Goal: Check status: Check status

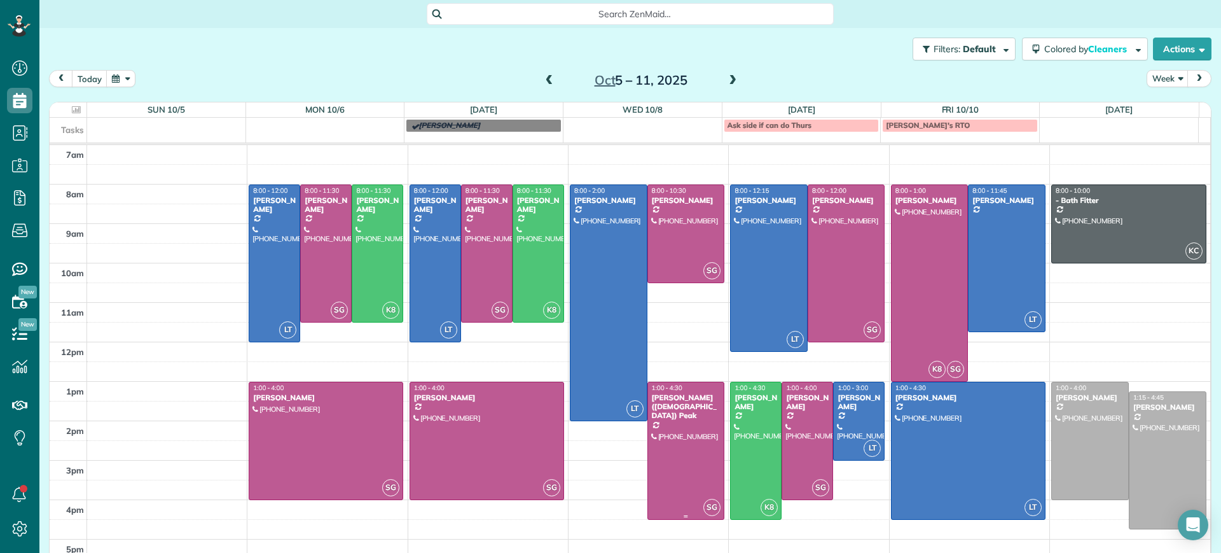
scroll to position [6, 6]
click at [542, 81] on span at bounding box center [549, 80] width 14 height 11
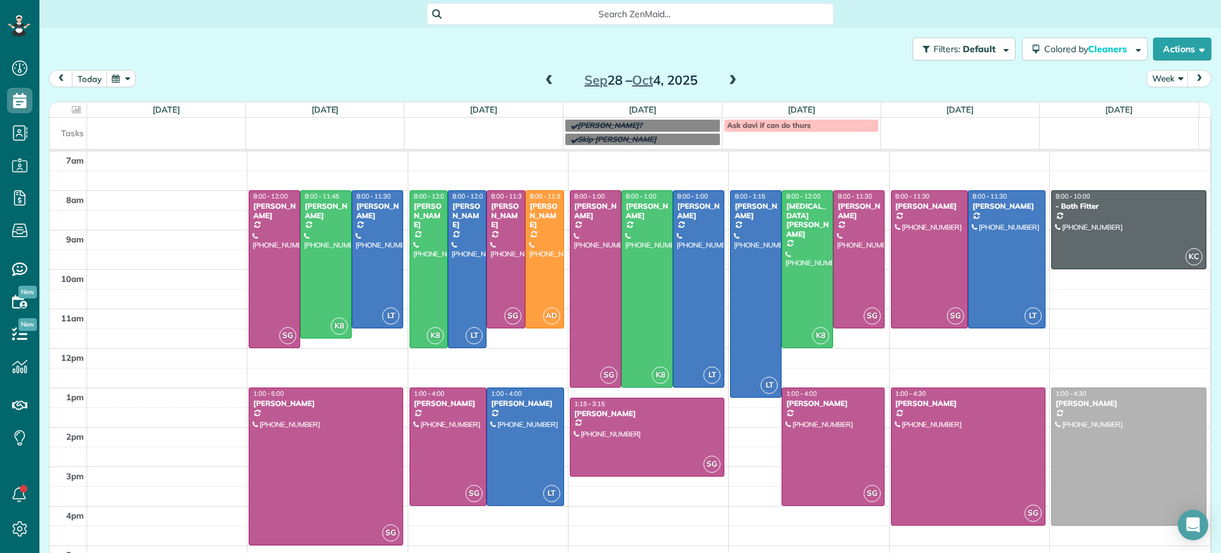
click at [548, 75] on span at bounding box center [549, 80] width 14 height 11
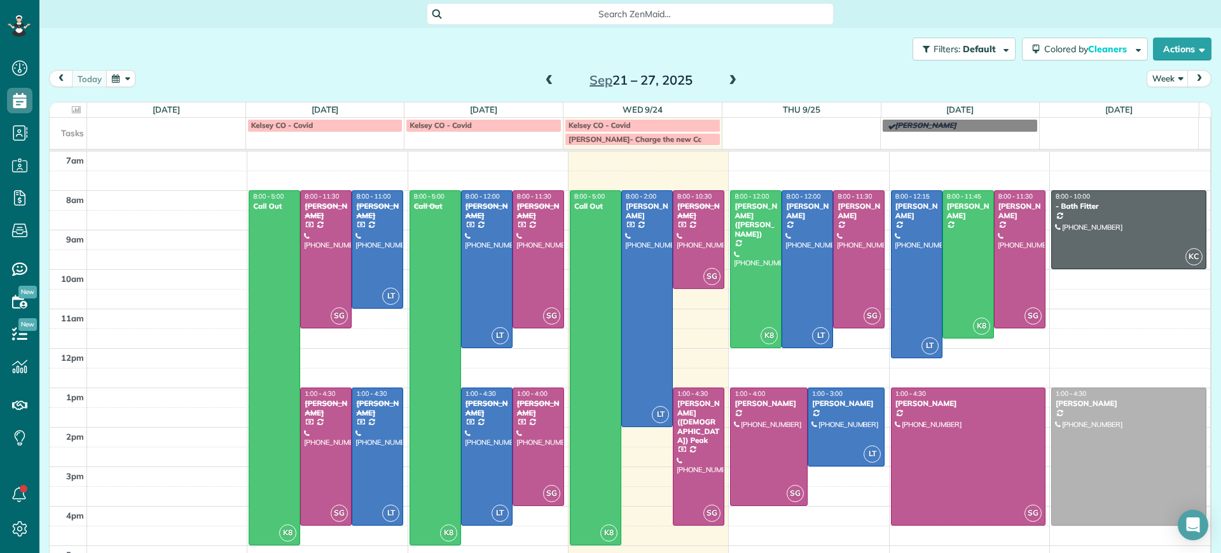
click at [731, 79] on span at bounding box center [733, 80] width 14 height 11
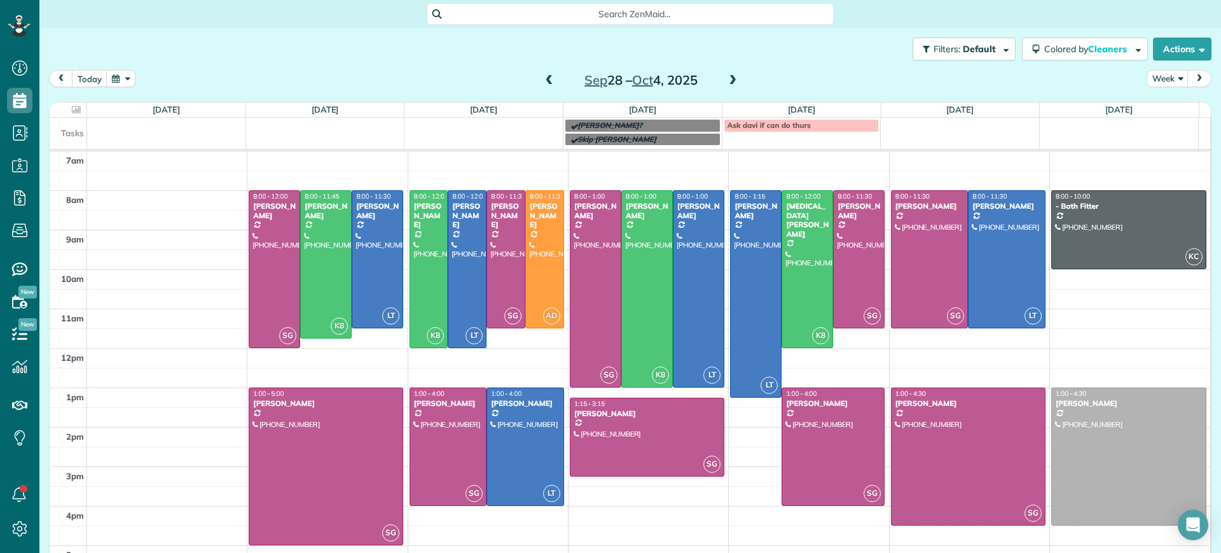
click at [545, 78] on span at bounding box center [549, 80] width 14 height 11
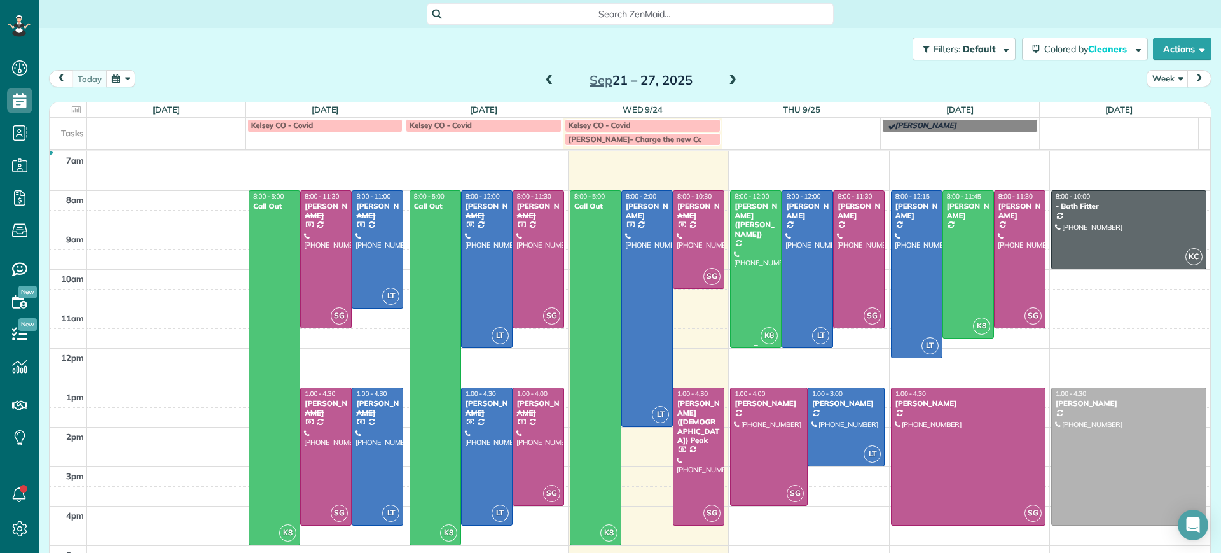
click at [731, 254] on div at bounding box center [756, 269] width 50 height 156
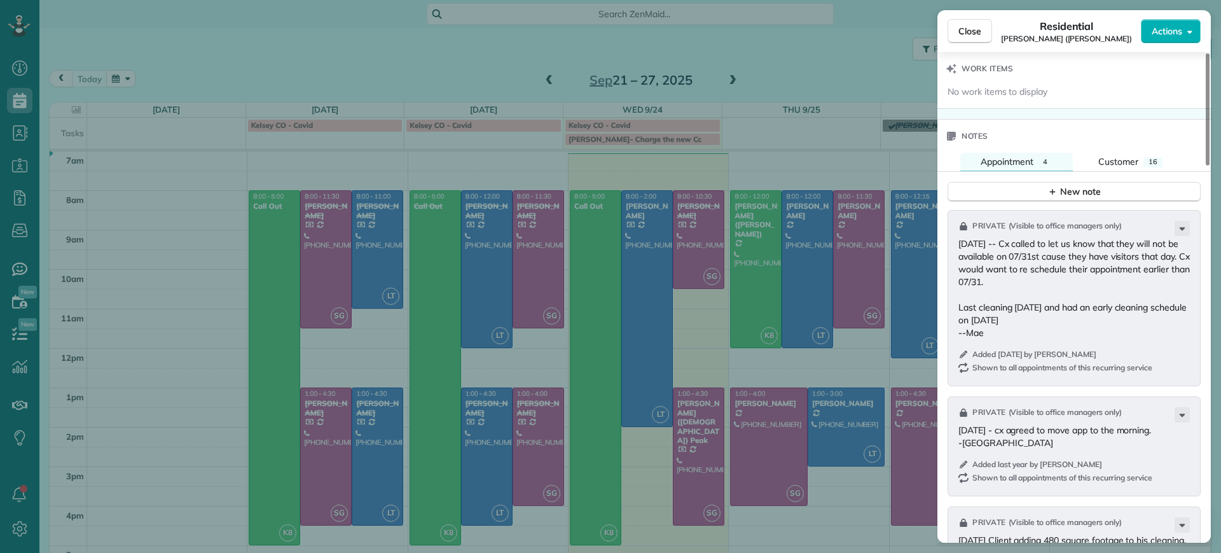
scroll to position [880, 0]
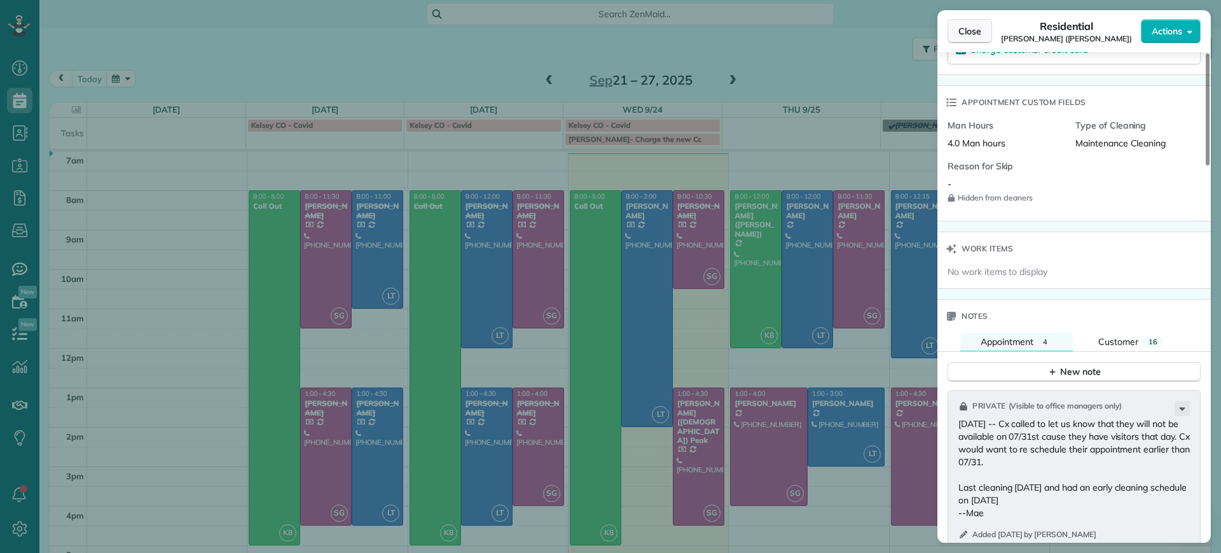
click at [974, 42] on button "Close" at bounding box center [970, 31] width 45 height 24
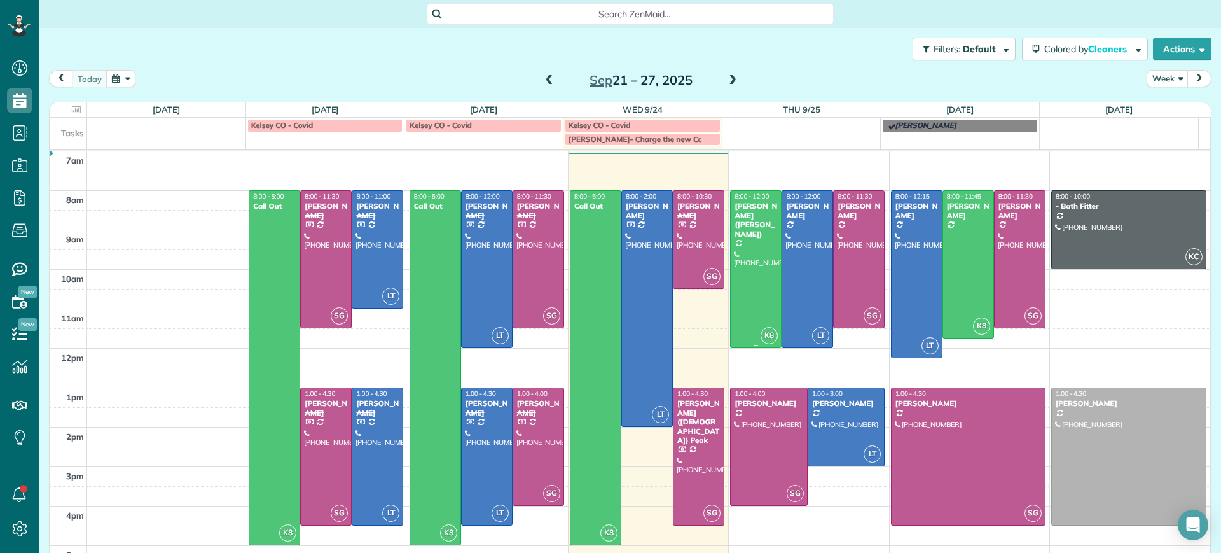
click at [731, 270] on div at bounding box center [756, 269] width 50 height 156
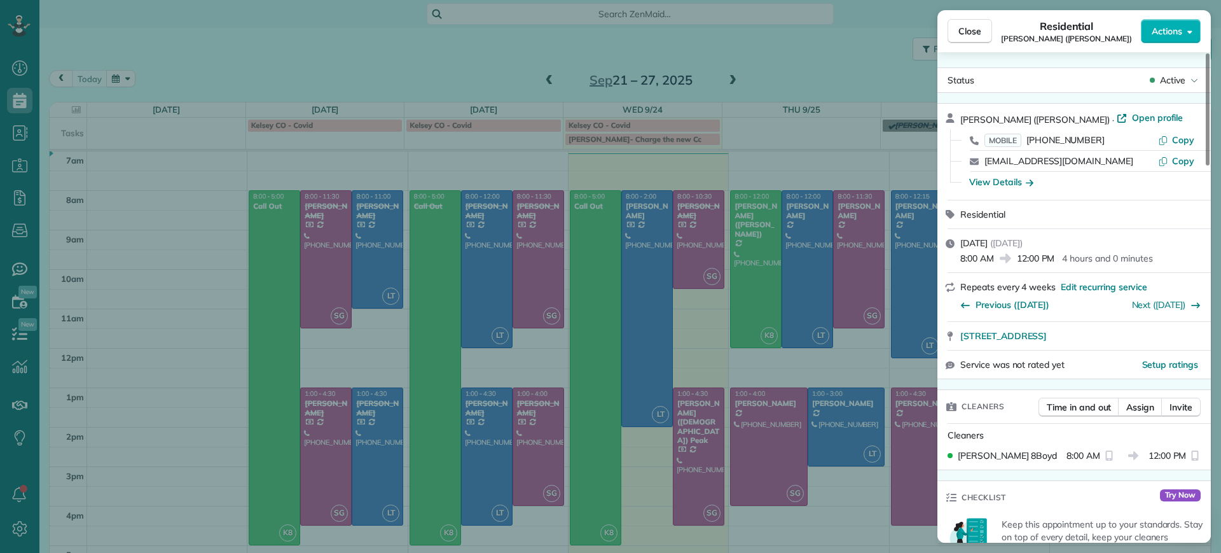
drag, startPoint x: 1192, startPoint y: 140, endPoint x: 1185, endPoint y: 220, distance: 80.4
click at [1185, 220] on div "[PERSON_NAME] ([PERSON_NAME]) · Open profile MOBILE [PHONE_NUMBER] Copy [EMAIL_…" at bounding box center [1073, 241] width 273 height 276
click at [1026, 179] on icon "button" at bounding box center [1030, 182] width 8 height 13
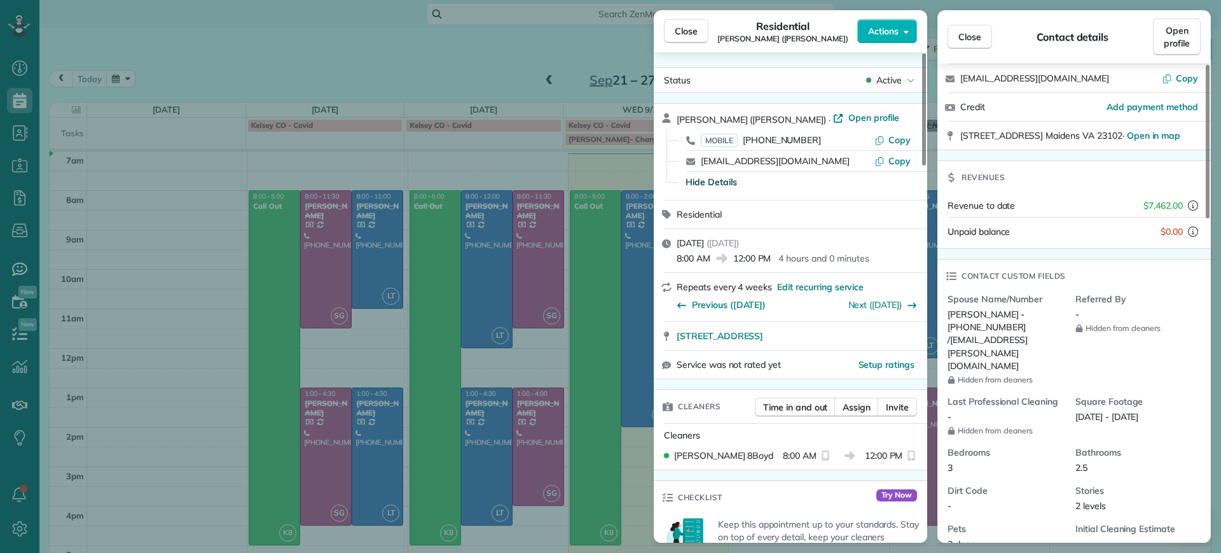
scroll to position [160, 0]
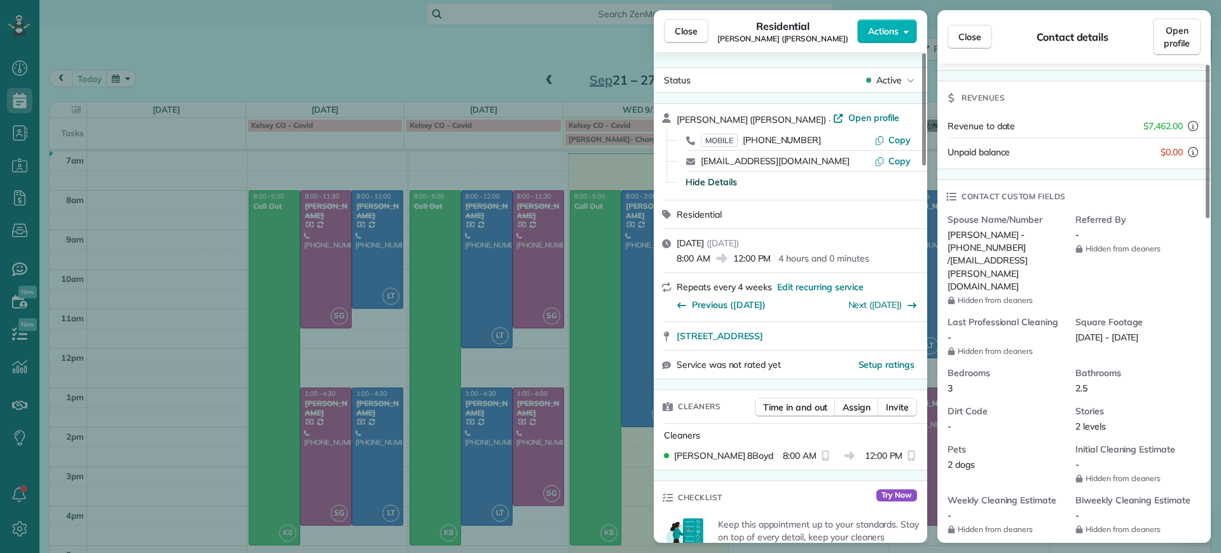
drag, startPoint x: 1013, startPoint y: 245, endPoint x: 969, endPoint y: 262, distance: 47.1
click at [969, 262] on span "[PERSON_NAME] - [PHONE_NUMBER] / [EMAIL_ADDRESS][PERSON_NAME][DOMAIN_NAME]" at bounding box center [988, 260] width 81 height 62
click at [1028, 252] on span "[PERSON_NAME] - [PHONE_NUMBER] / [EMAIL_ADDRESS][PERSON_NAME][DOMAIN_NAME]" at bounding box center [988, 260] width 81 height 62
drag, startPoint x: 1013, startPoint y: 244, endPoint x: 970, endPoint y: 259, distance: 45.9
click at [970, 259] on span "[PERSON_NAME] - [PHONE_NUMBER] / [EMAIL_ADDRESS][PERSON_NAME][DOMAIN_NAME]" at bounding box center [988, 260] width 81 height 62
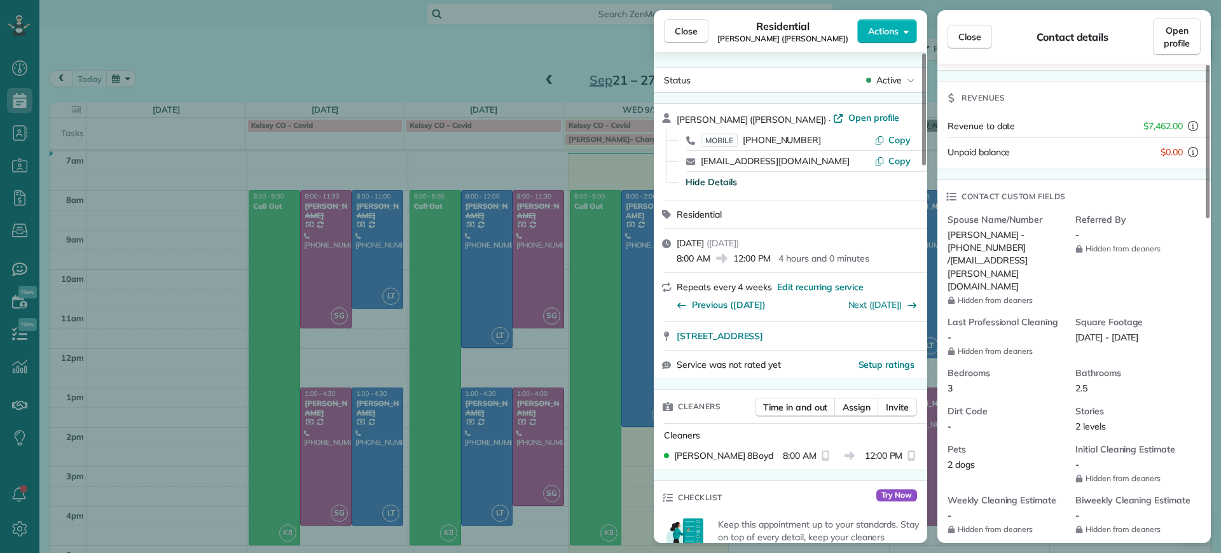
click at [1028, 241] on span "[PERSON_NAME] - [PHONE_NUMBER] / [EMAIL_ADDRESS][PERSON_NAME][DOMAIN_NAME]" at bounding box center [988, 260] width 81 height 62
drag, startPoint x: 1013, startPoint y: 247, endPoint x: 970, endPoint y: 259, distance: 44.7
click at [970, 259] on span "[PERSON_NAME] - [PHONE_NUMBER] / [EMAIL_ADDRESS][PERSON_NAME][DOMAIN_NAME]" at bounding box center [988, 260] width 81 height 62
click at [474, 62] on div "Close Residential [PERSON_NAME] ([PERSON_NAME]) Actions Status Active [PERSON_N…" at bounding box center [610, 276] width 1221 height 553
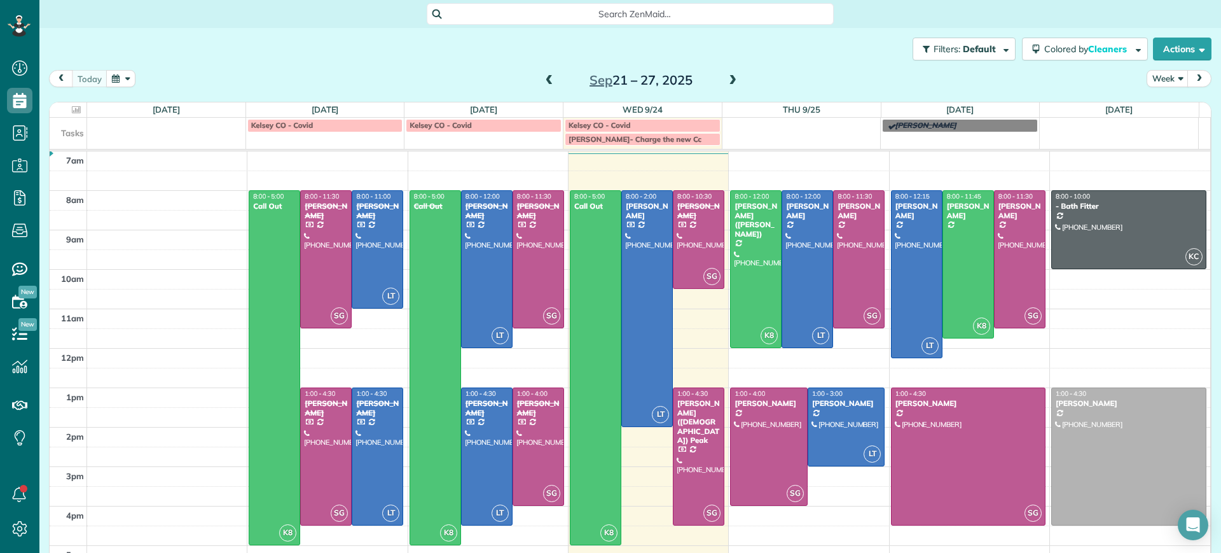
click at [726, 83] on span at bounding box center [733, 80] width 14 height 11
